Goal: Information Seeking & Learning: Learn about a topic

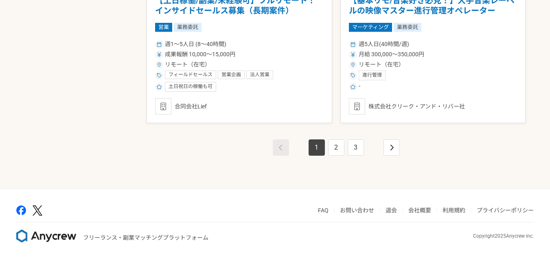
scroll to position [1484, 0]
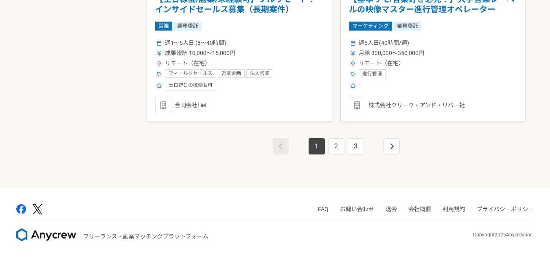
click at [425, 208] on link "会社概要" at bounding box center [419, 209] width 23 height 7
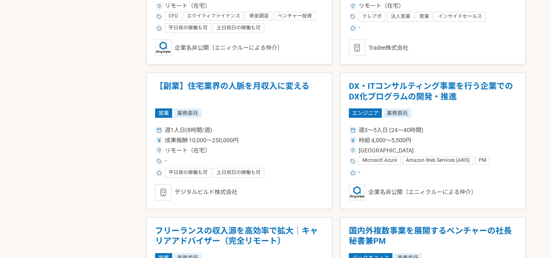
scroll to position [1077, 0]
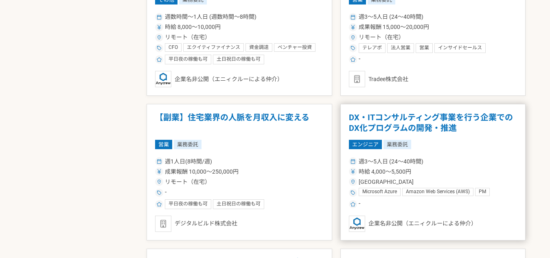
click at [381, 123] on h1 "DX・ITコンサルティング事業を行う企業でのDX化プログラムの開発・推進" at bounding box center [433, 122] width 169 height 21
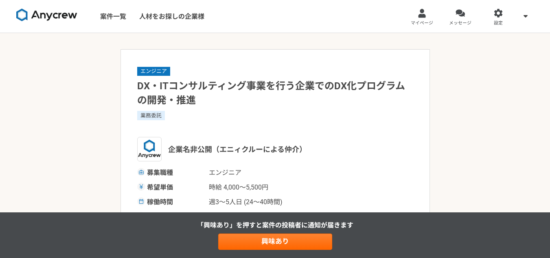
click at [66, 16] on img at bounding box center [46, 15] width 61 height 13
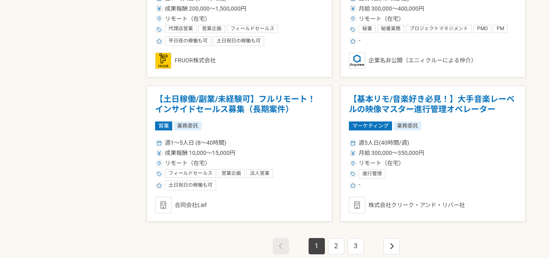
scroll to position [1466, 0]
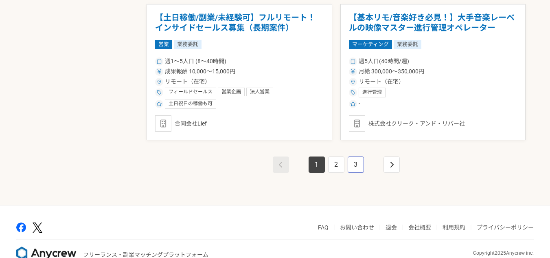
click at [360, 166] on link "3" at bounding box center [356, 164] width 16 height 16
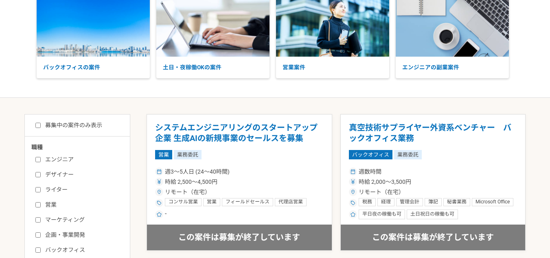
scroll to position [122, 0]
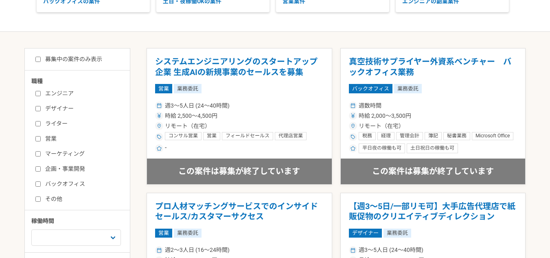
click at [58, 90] on label "エンジニア" at bounding box center [82, 93] width 94 height 9
click at [41, 91] on input "エンジニア" at bounding box center [37, 93] width 5 height 5
checkbox input "true"
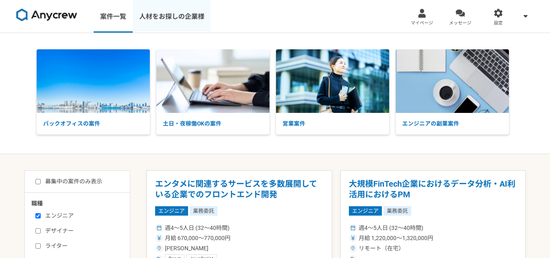
click at [178, 22] on link "人材をお探しの企業様" at bounding box center [172, 16] width 78 height 33
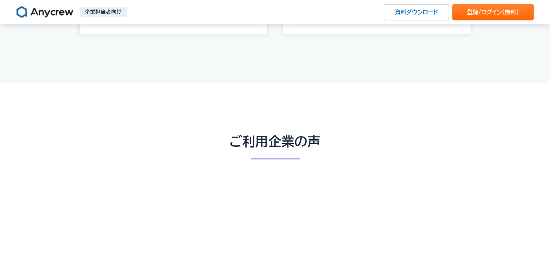
scroll to position [1588, 0]
